Goal: Transaction & Acquisition: Purchase product/service

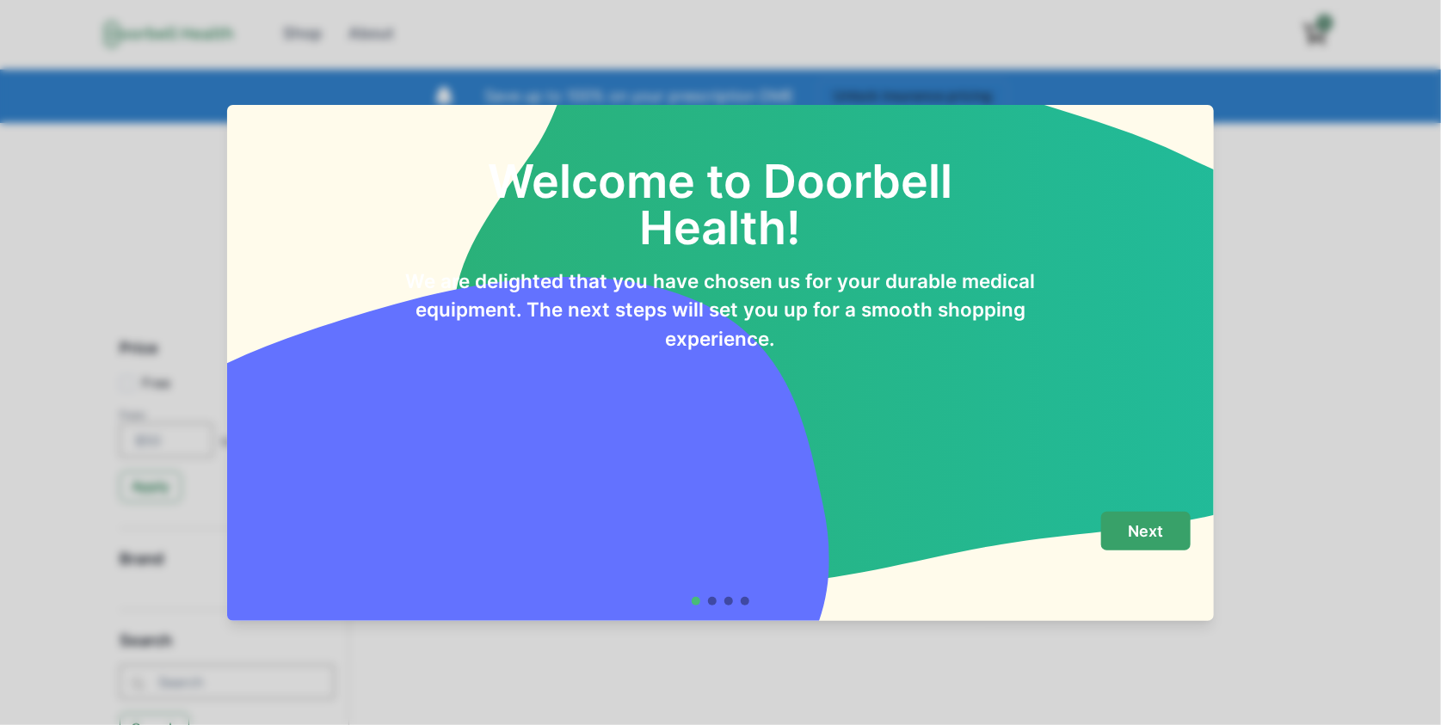
click at [1140, 520] on button "Next" at bounding box center [1145, 531] width 89 height 39
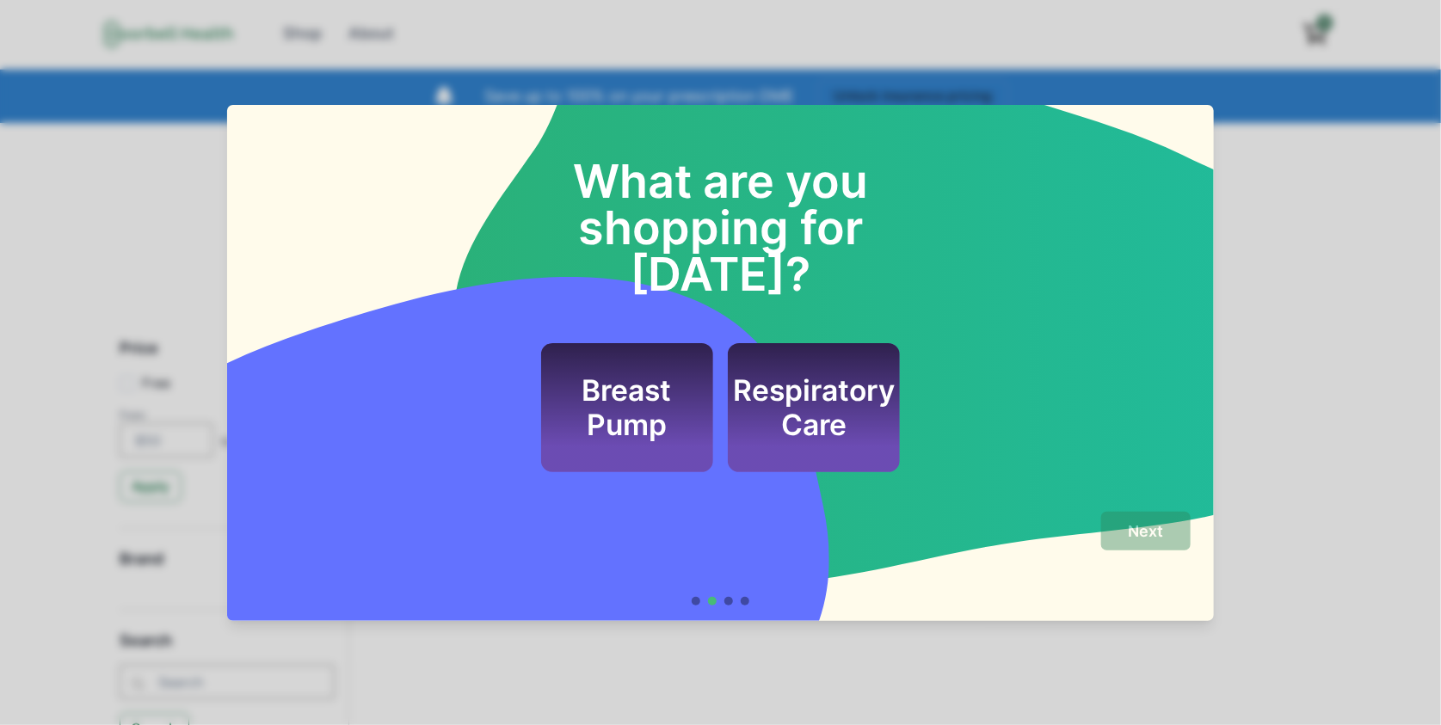
click at [774, 373] on h2 "Respiratory Care" at bounding box center [814, 408] width 162 height 70
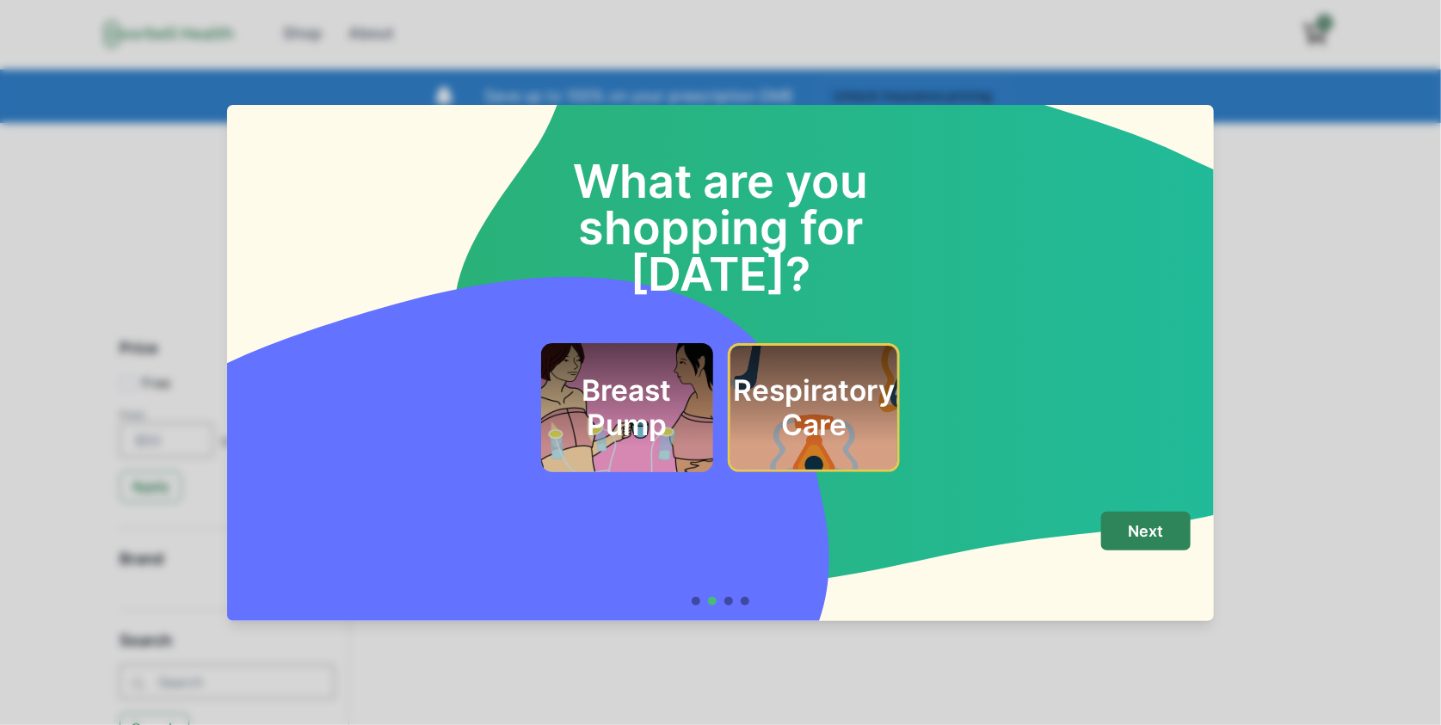
click at [713, 372] on div "Breast Pump" at bounding box center [627, 407] width 172 height 129
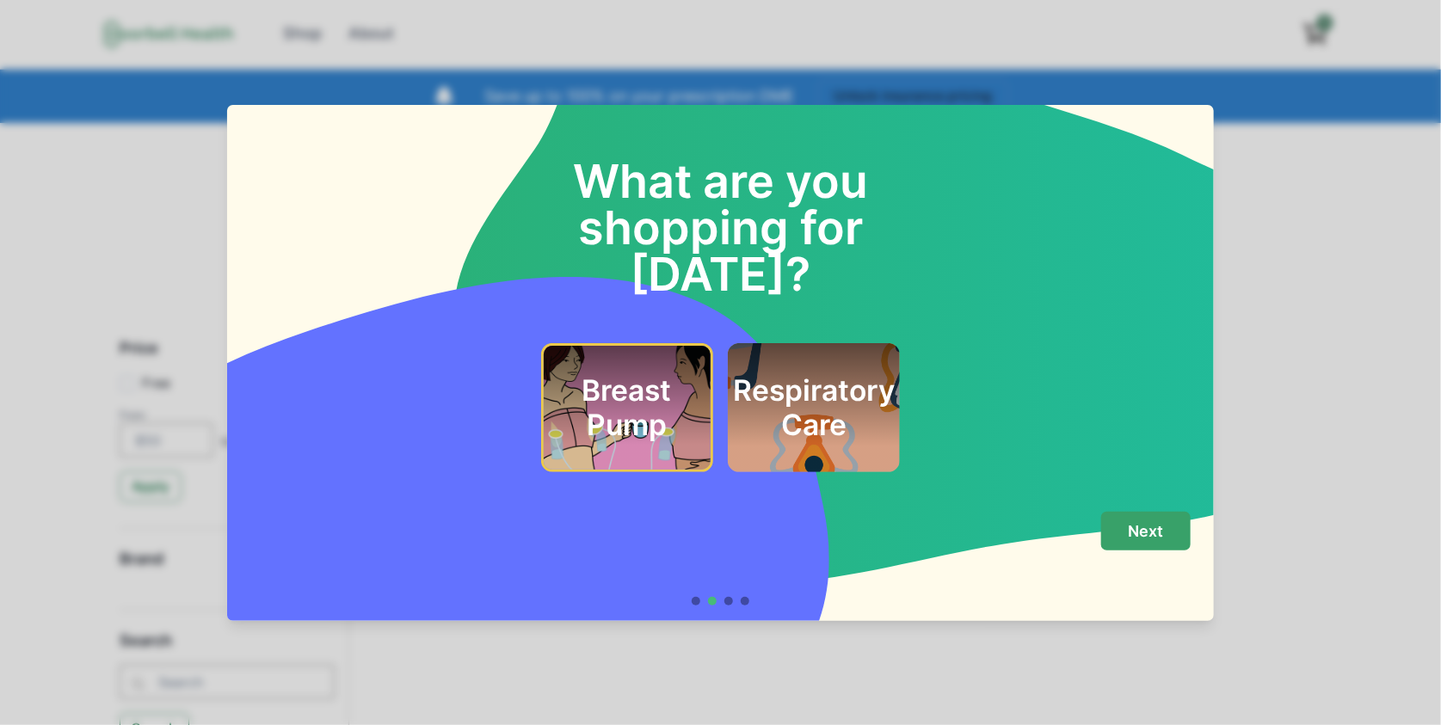
click at [1158, 521] on button "Next" at bounding box center [1145, 531] width 89 height 39
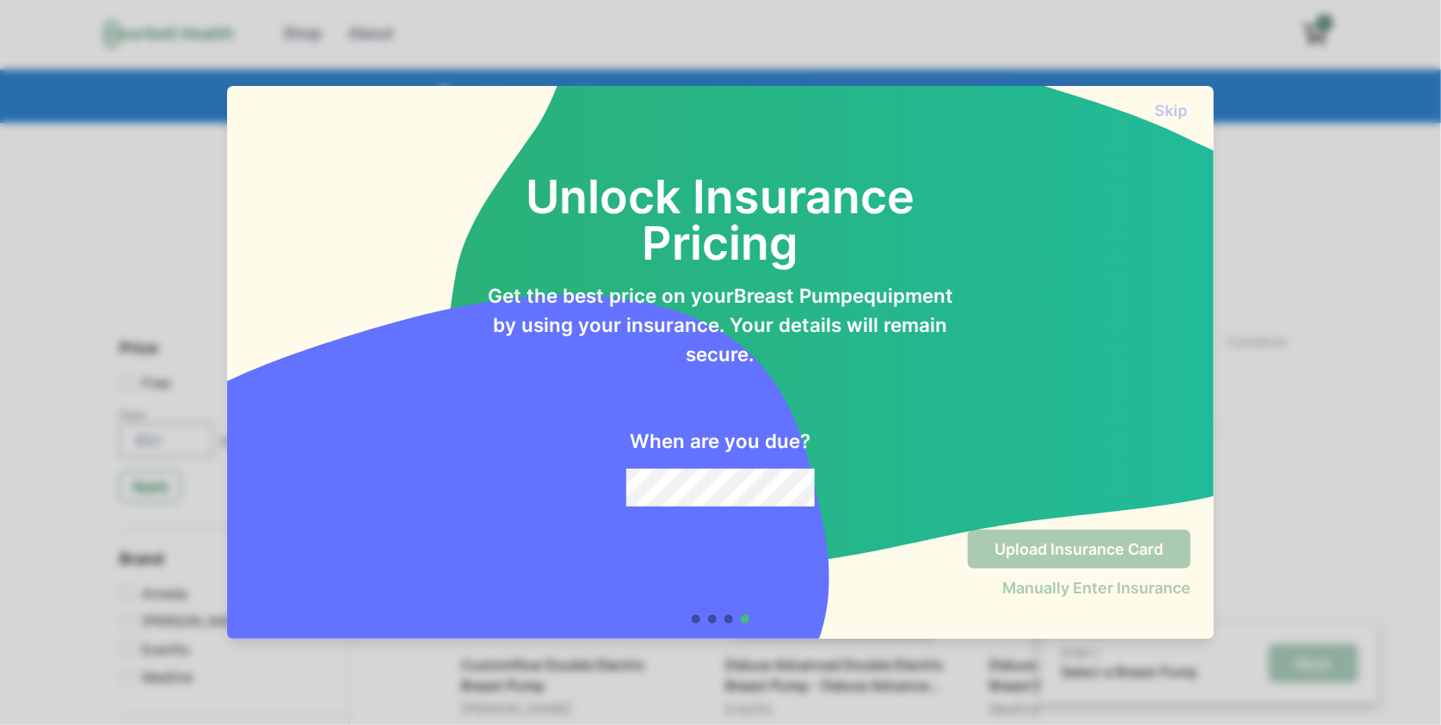
click at [744, 509] on div "Unlock Insurance Pricing Get the best price on your Breast Pump equipment by us…" at bounding box center [720, 317] width 987 height 395
click at [707, 544] on section "Skip Unlock Insurance Pricing Get the best price on your Breast Pump equipment …" at bounding box center [720, 362] width 987 height 552
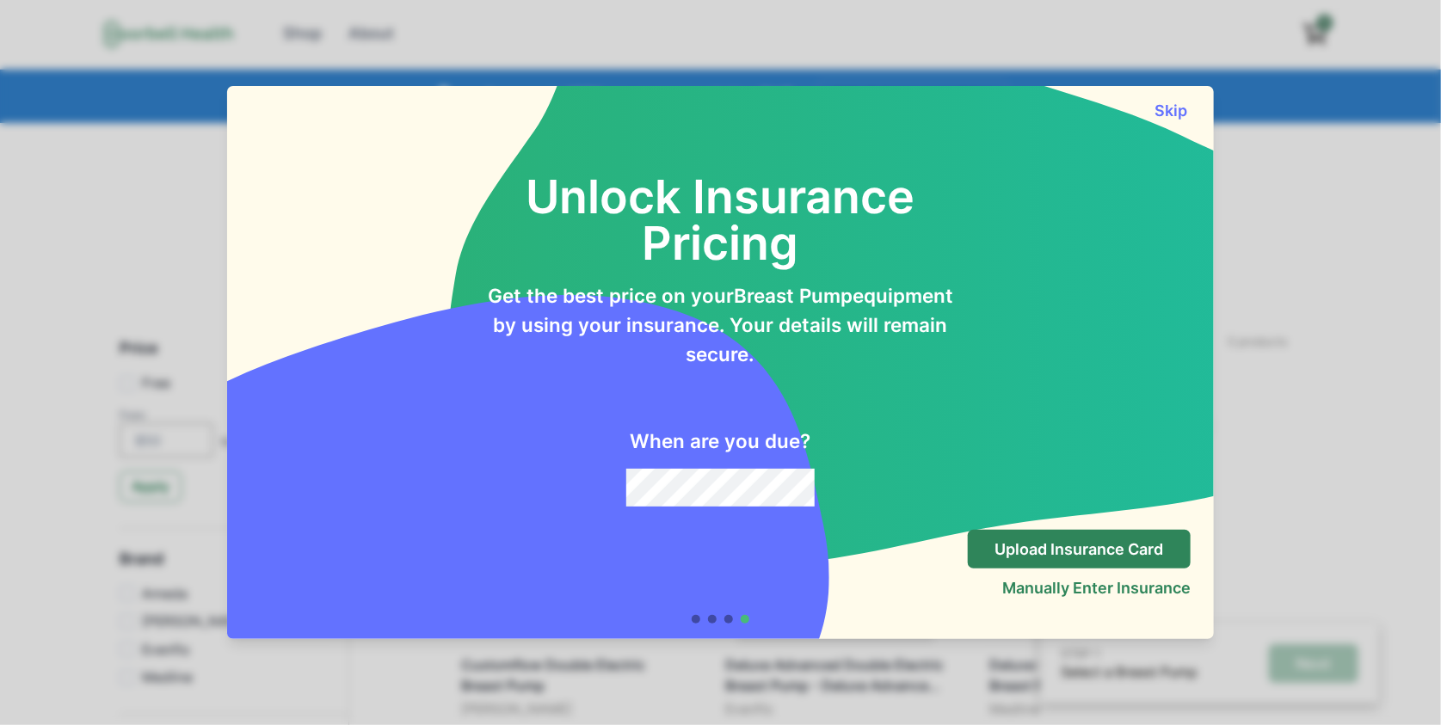
click at [1171, 98] on div "Skip" at bounding box center [720, 103] width 987 height 34
click at [1179, 115] on button "Skip" at bounding box center [1171, 111] width 39 height 18
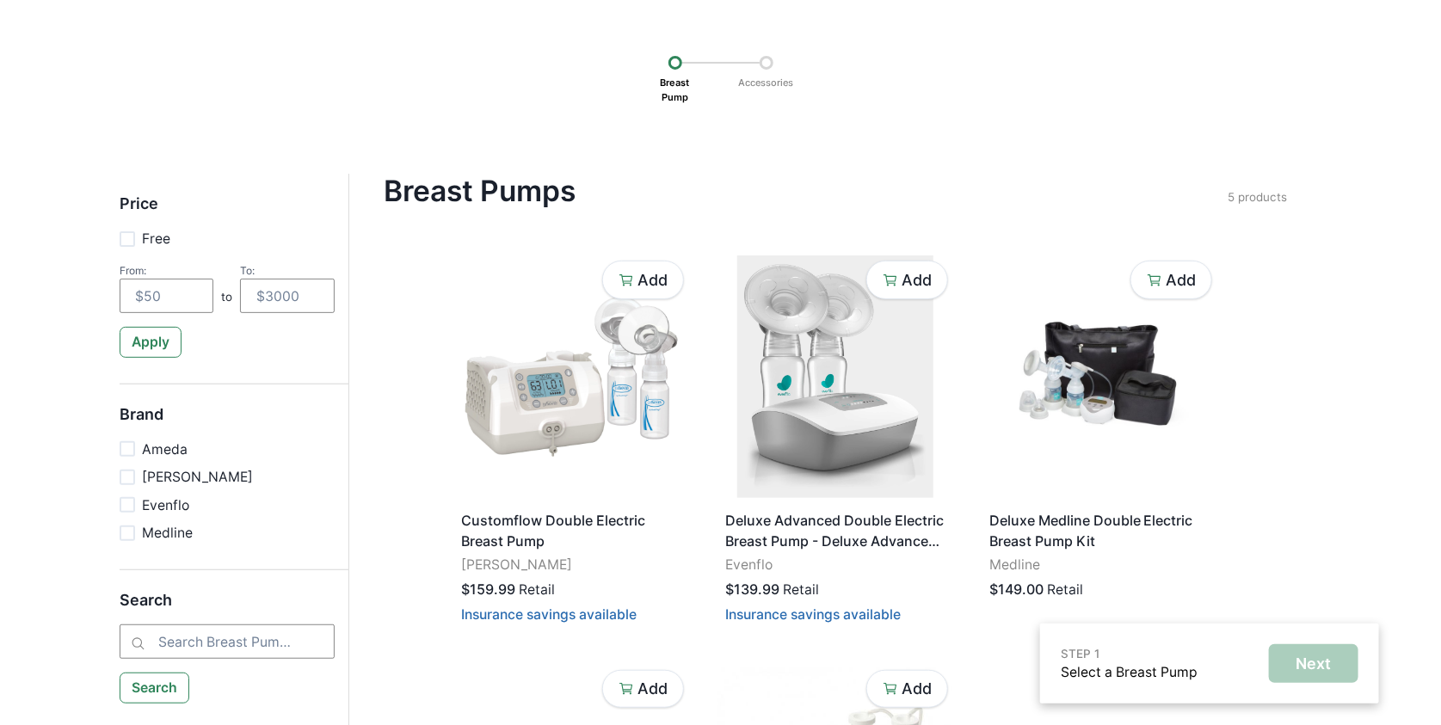
scroll to position [94, 0]
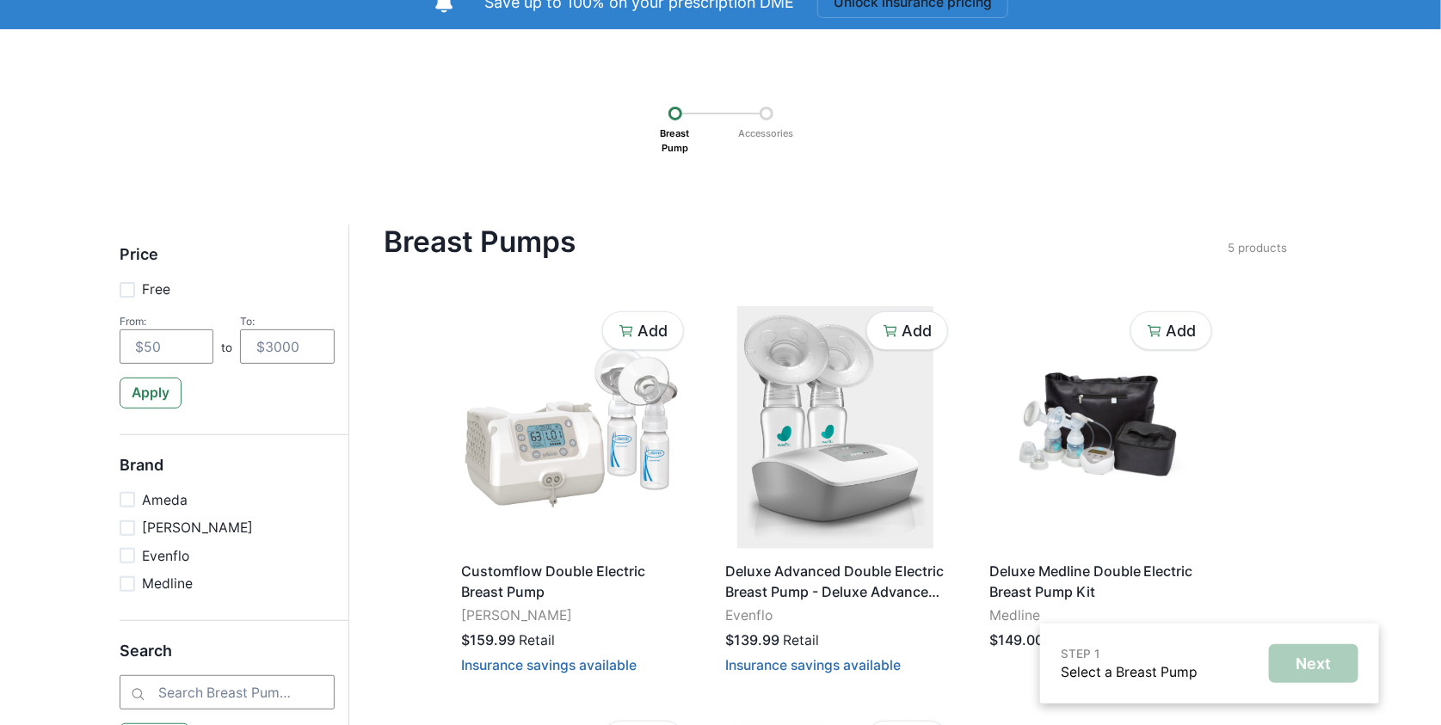
click at [160, 298] on p "Free" at bounding box center [156, 290] width 28 height 21
click at [120, 290] on input "Free" at bounding box center [119, 289] width 1 height 1
checkbox input "true"
type input "0"
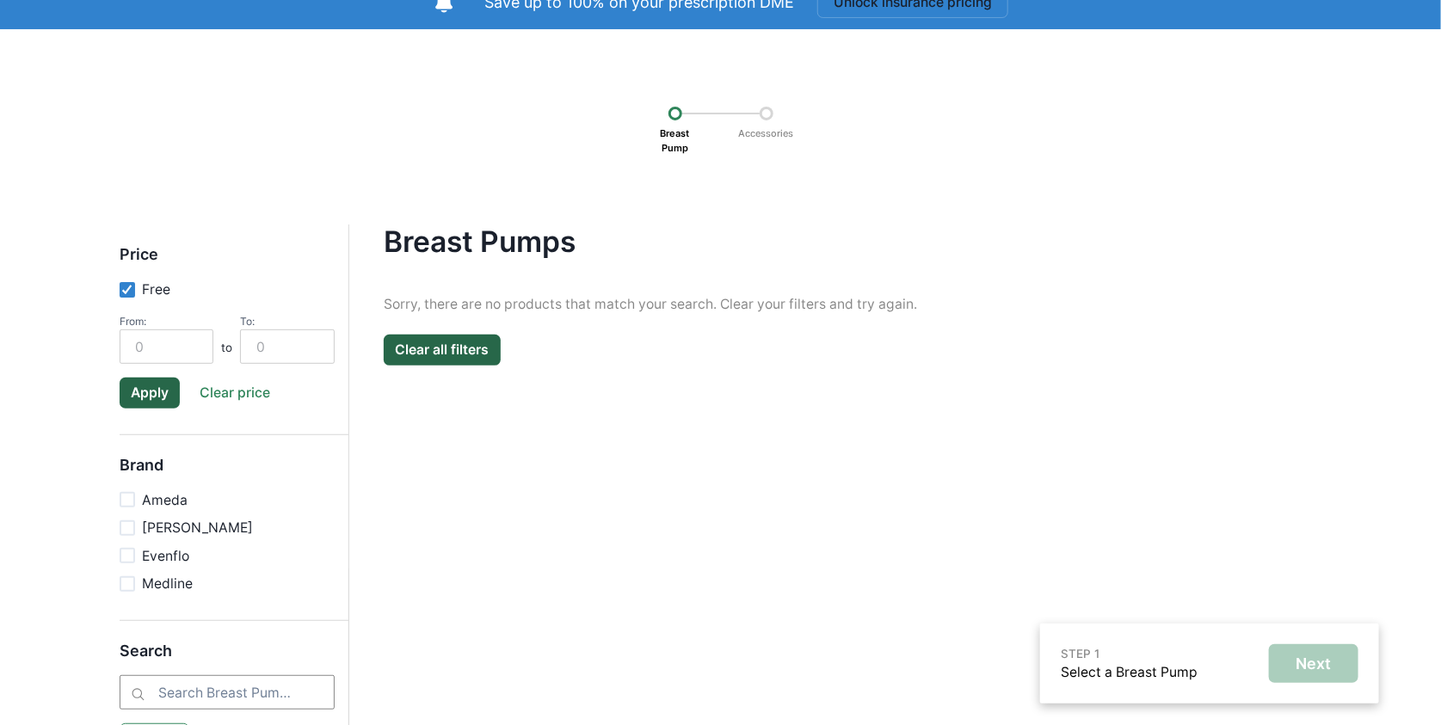
click at [151, 292] on p "Free" at bounding box center [156, 290] width 28 height 21
click at [120, 290] on input "Free" at bounding box center [119, 289] width 1 height 1
checkbox input "false"
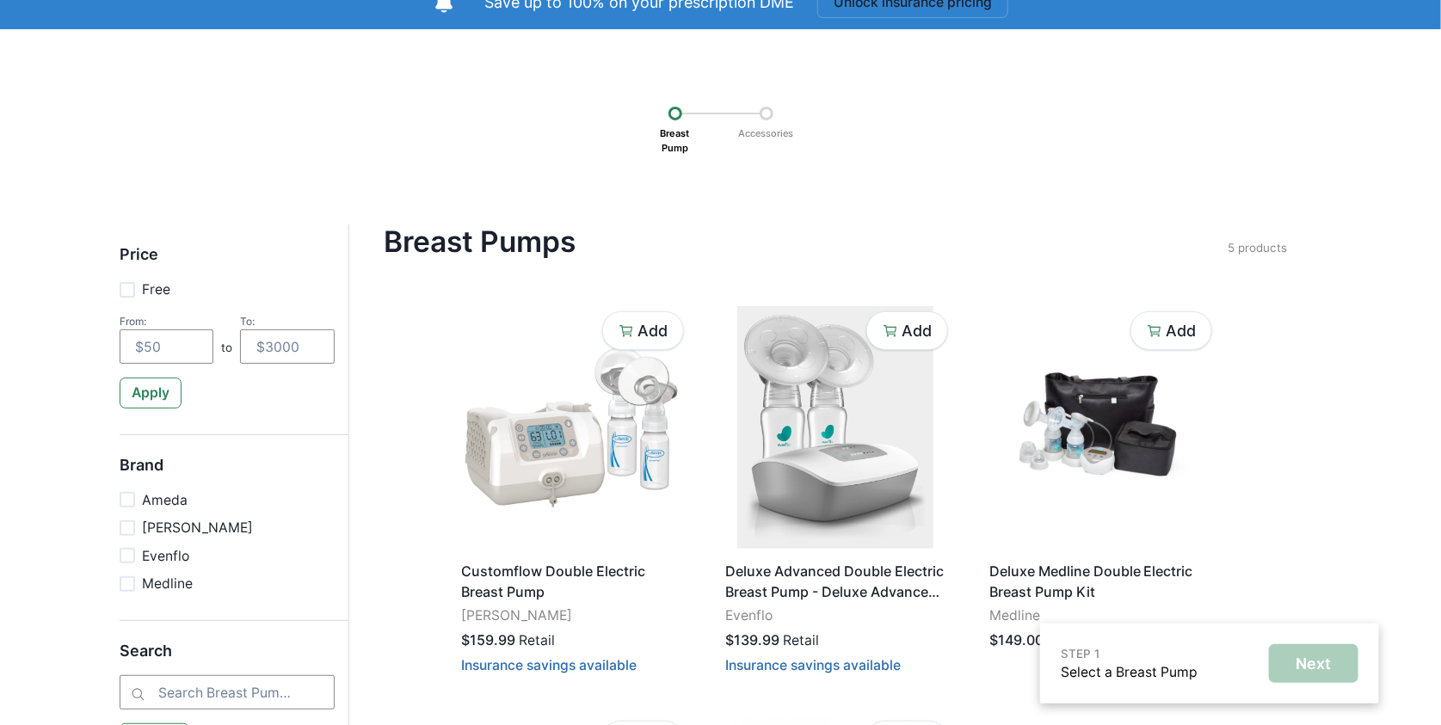
click at [138, 504] on label "Ameda" at bounding box center [227, 500] width 215 height 21
click at [120, 501] on input "Ameda" at bounding box center [119, 500] width 1 height 1
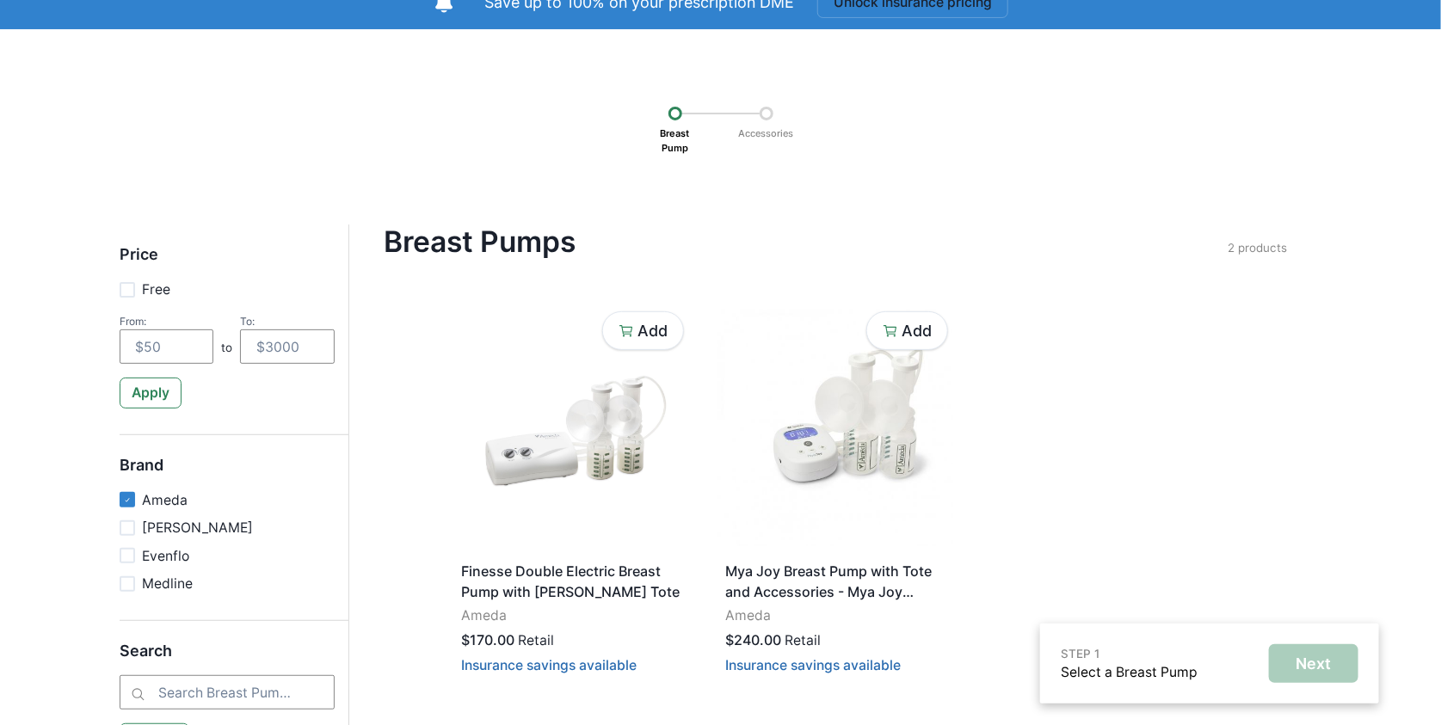
click at [151, 501] on p "Ameda" at bounding box center [165, 500] width 46 height 21
click at [120, 501] on input "Ameda" at bounding box center [119, 500] width 1 height 1
checkbox input "false"
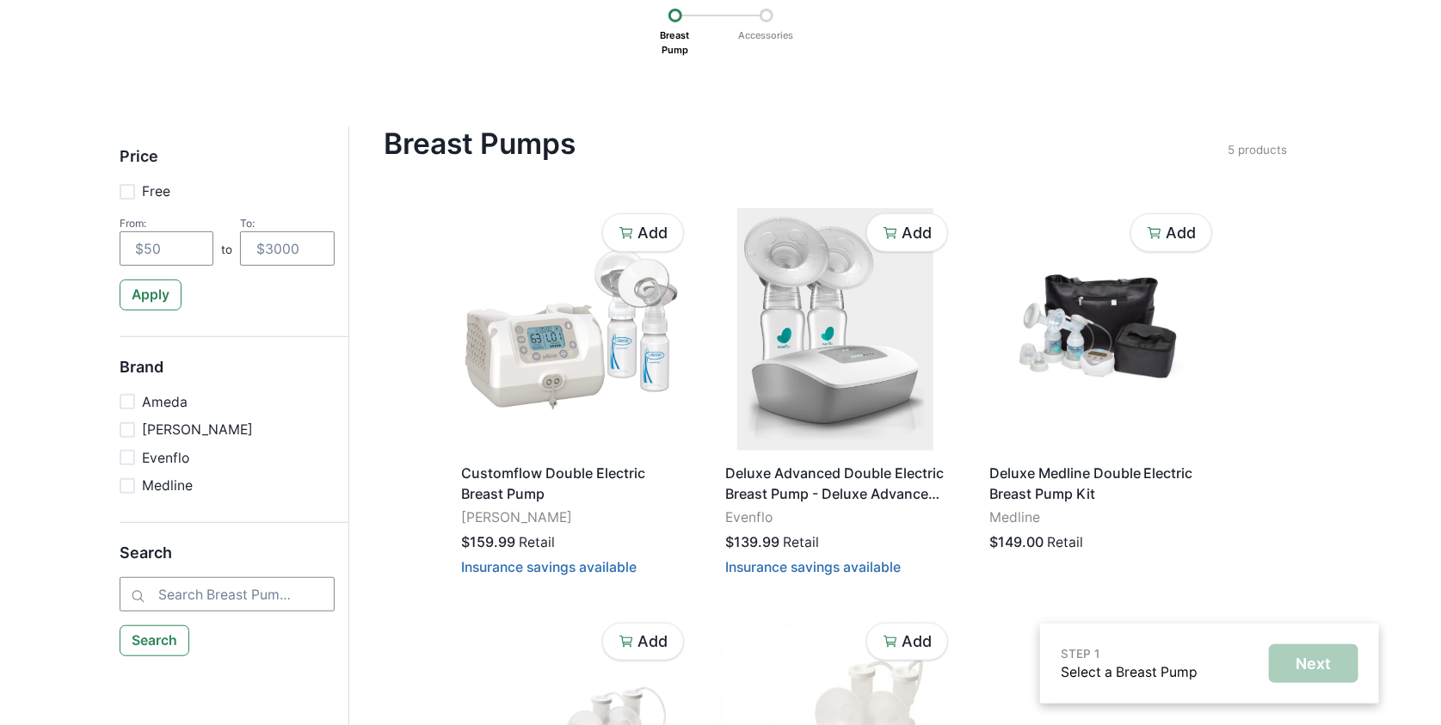
scroll to position [469, 0]
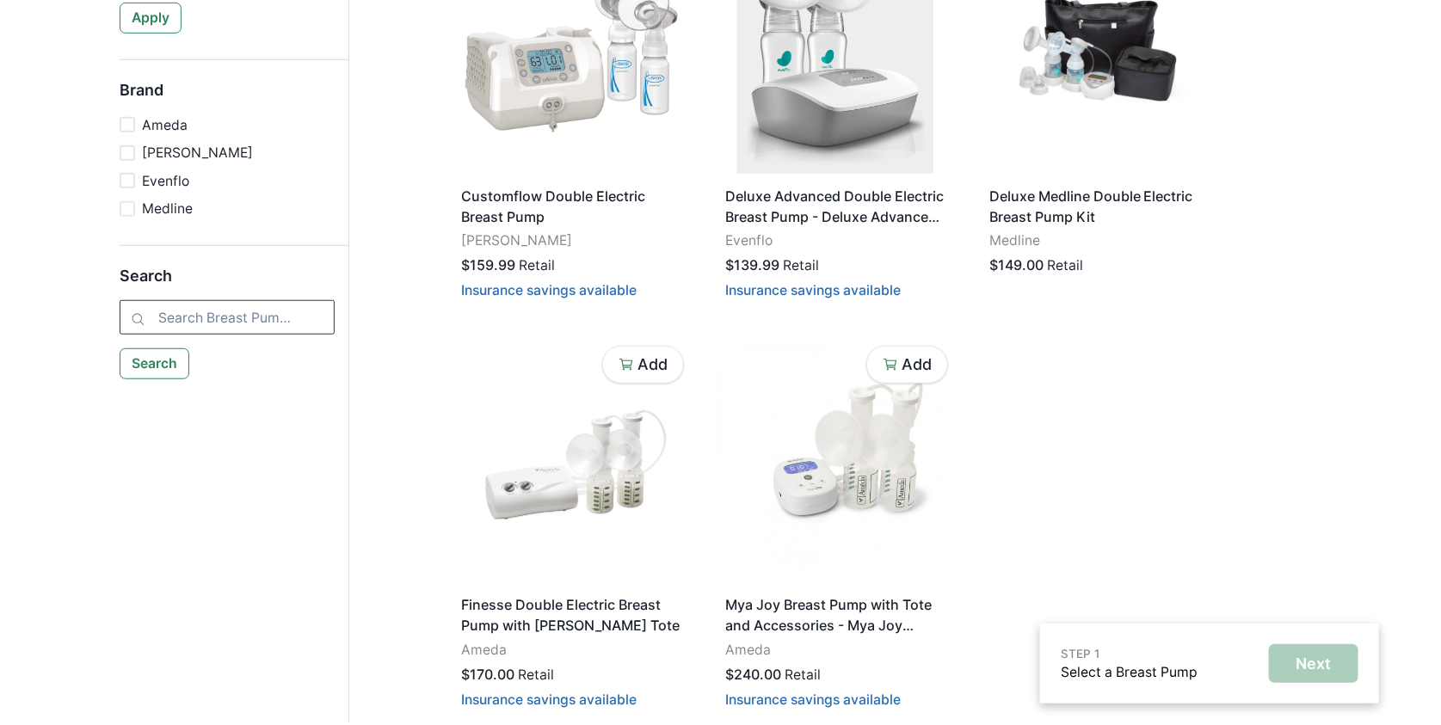
click at [200, 302] on input "search" at bounding box center [227, 317] width 215 height 34
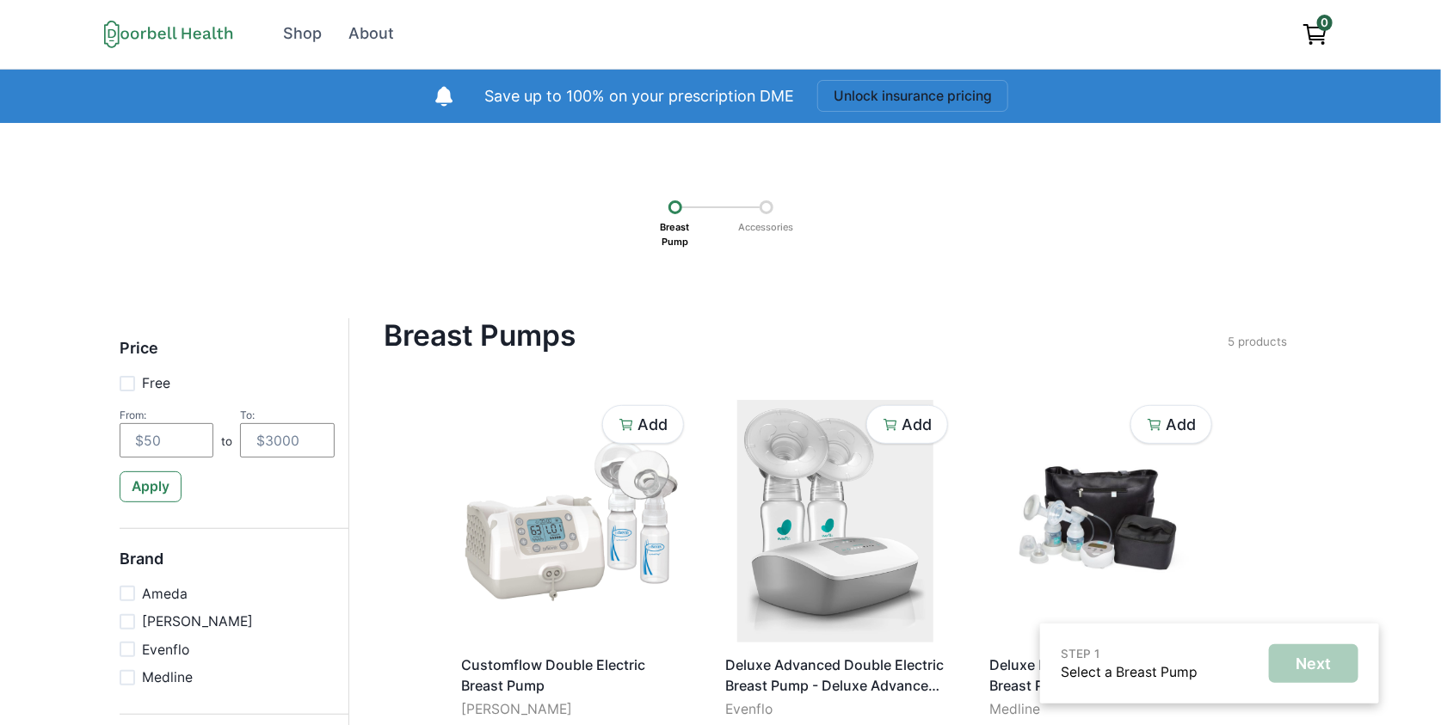
scroll to position [0, 0]
